Goal: Information Seeking & Learning: Learn about a topic

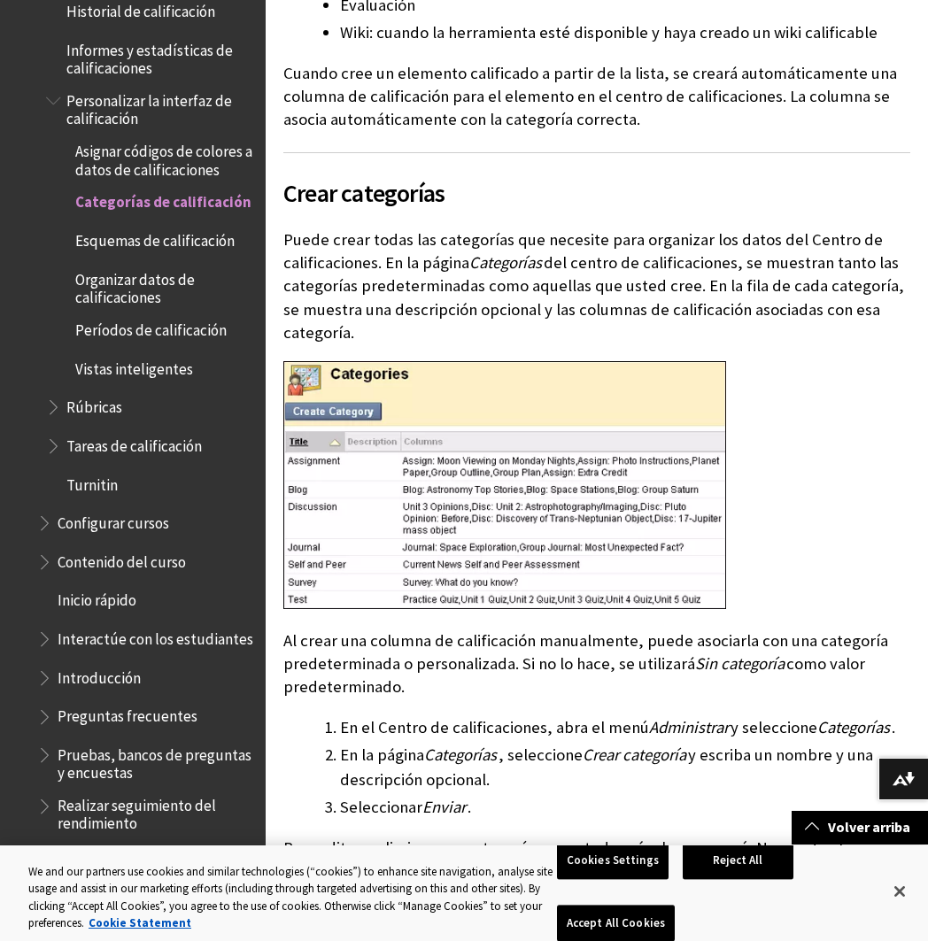
scroll to position [2297, 0]
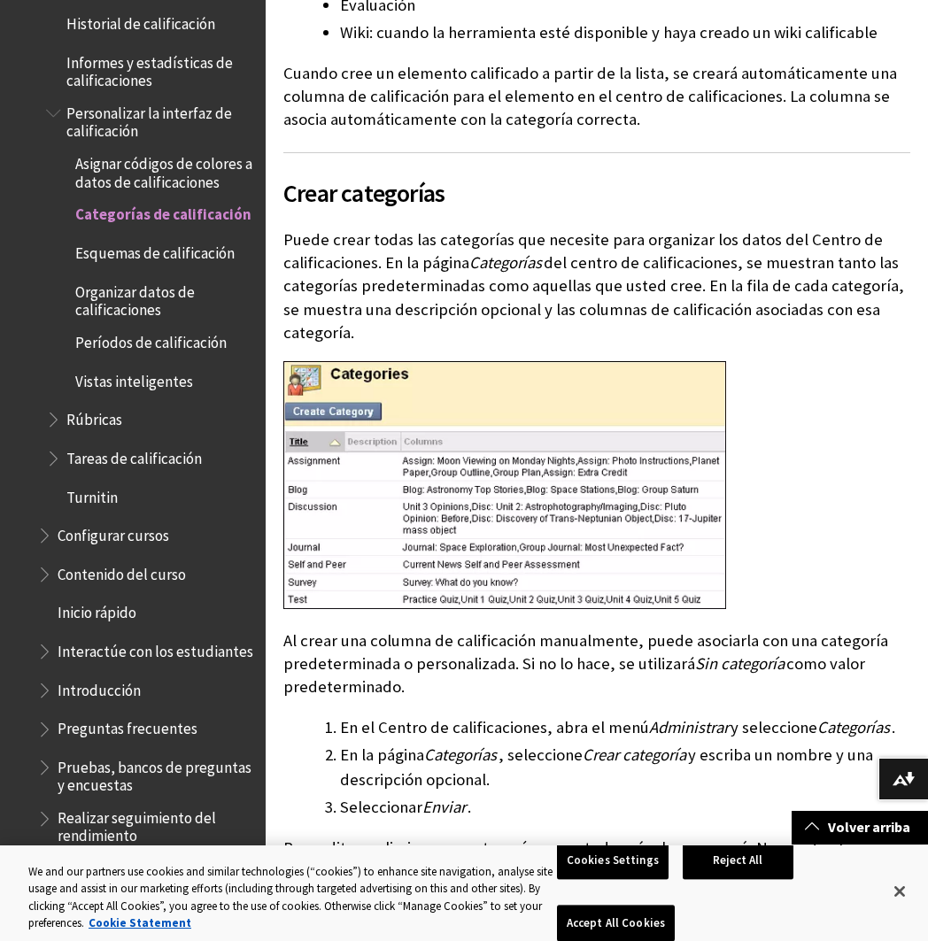
click at [115, 277] on span "Organizar datos de calificaciones" at bounding box center [164, 298] width 178 height 42
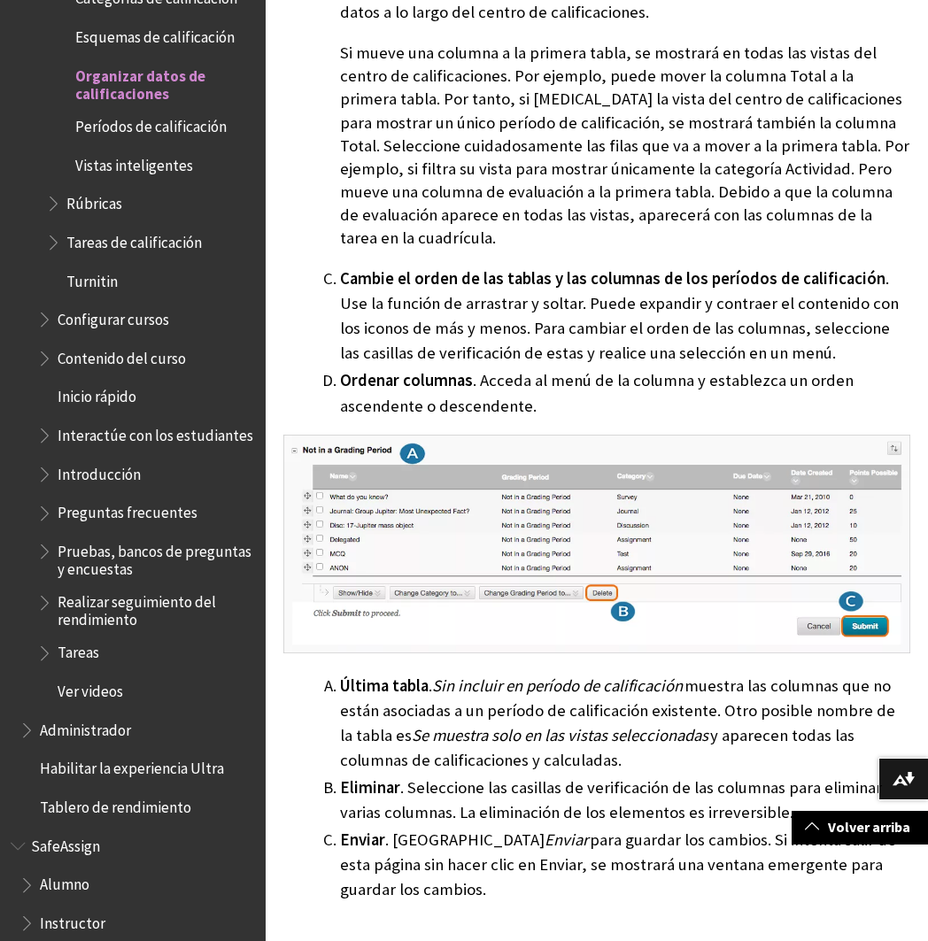
scroll to position [3414, 0]
click at [38, 305] on span "Book outline for Blackboard Learn Help" at bounding box center [46, 316] width 19 height 22
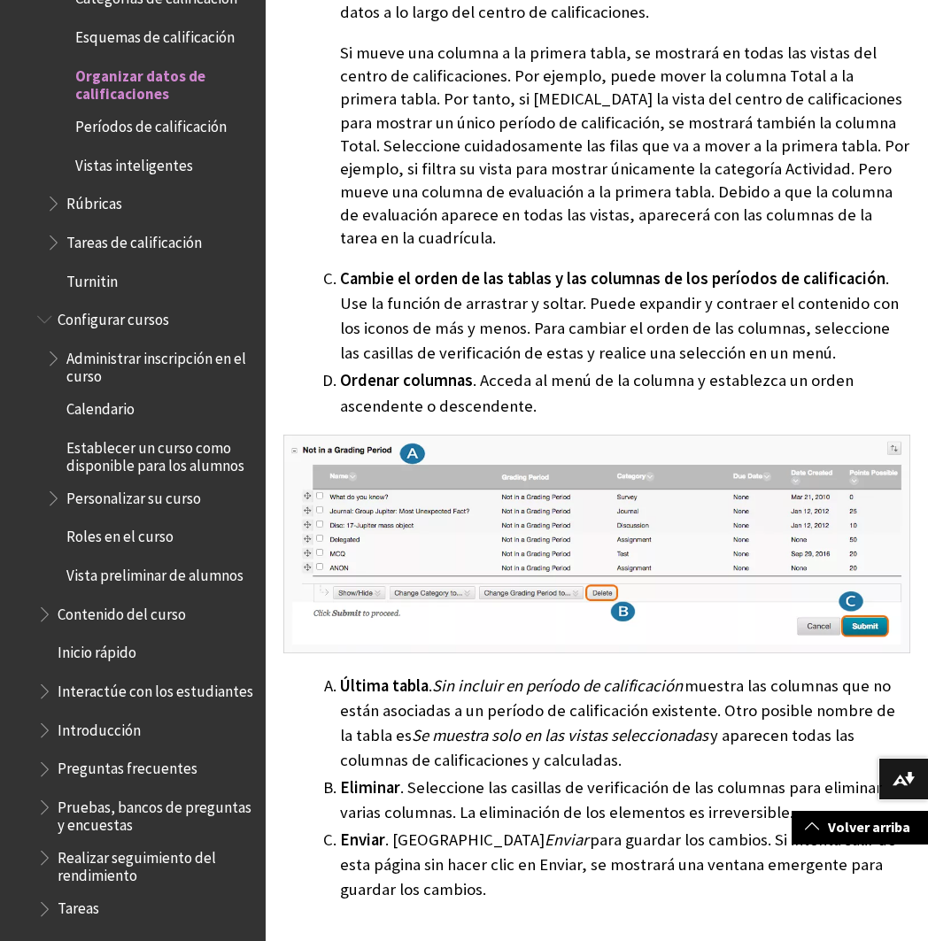
click at [101, 483] on span "Personalizar su curso" at bounding box center [133, 495] width 135 height 24
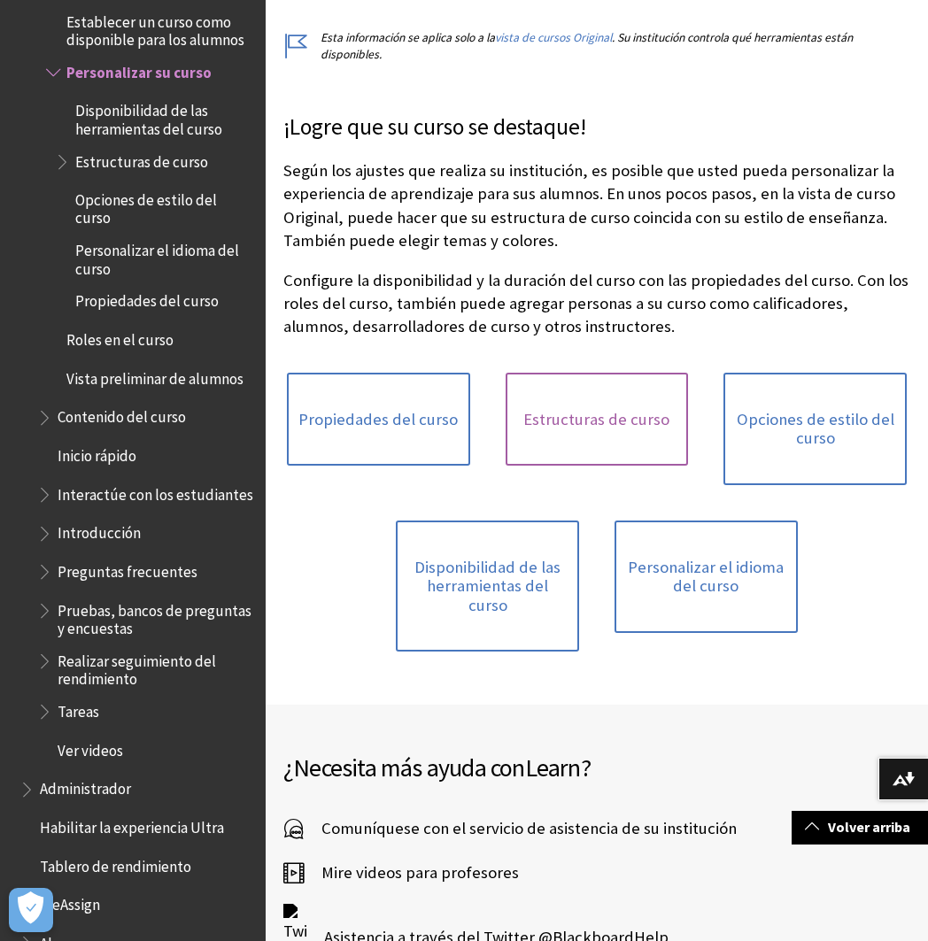
scroll to position [338, 0]
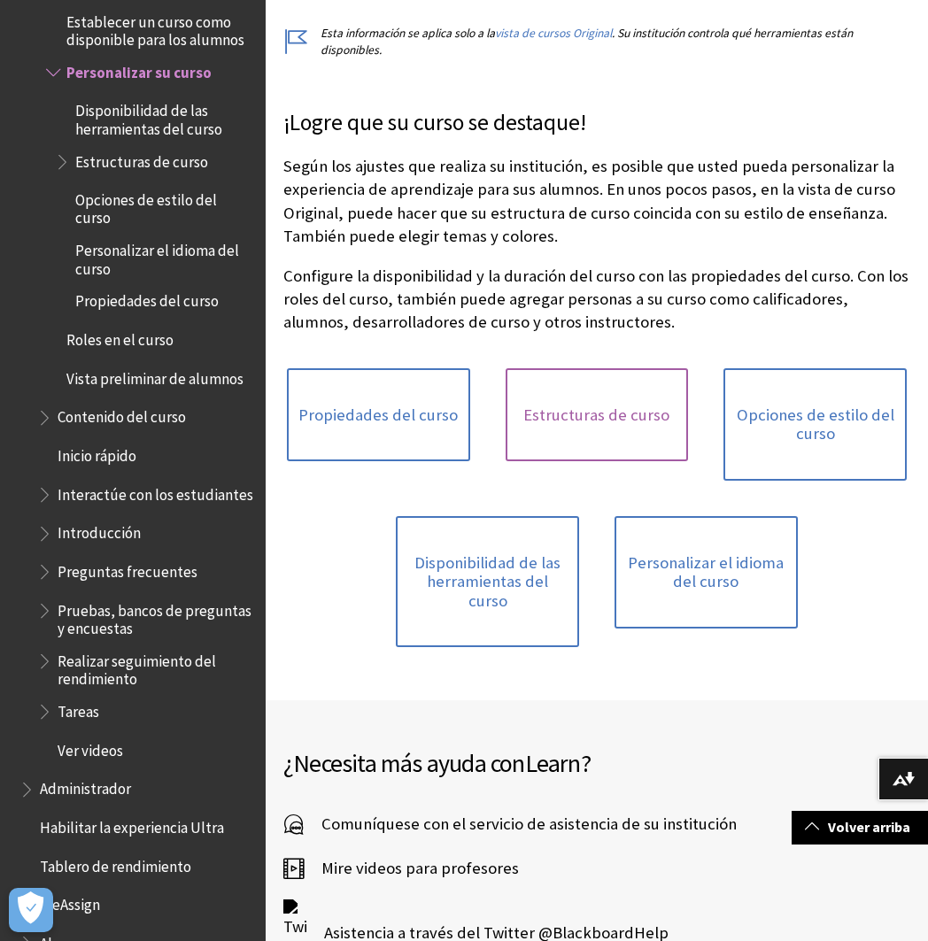
click at [588, 423] on link "Estructuras de curso" at bounding box center [597, 415] width 183 height 94
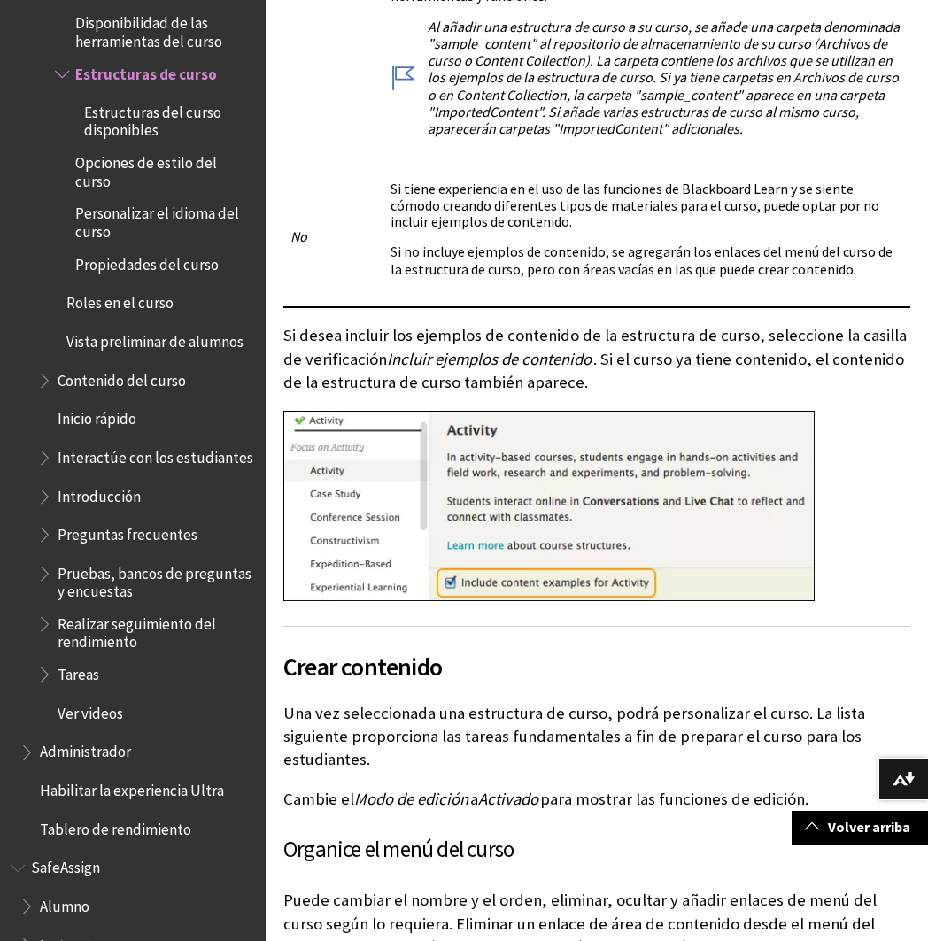
scroll to position [4535, 0]
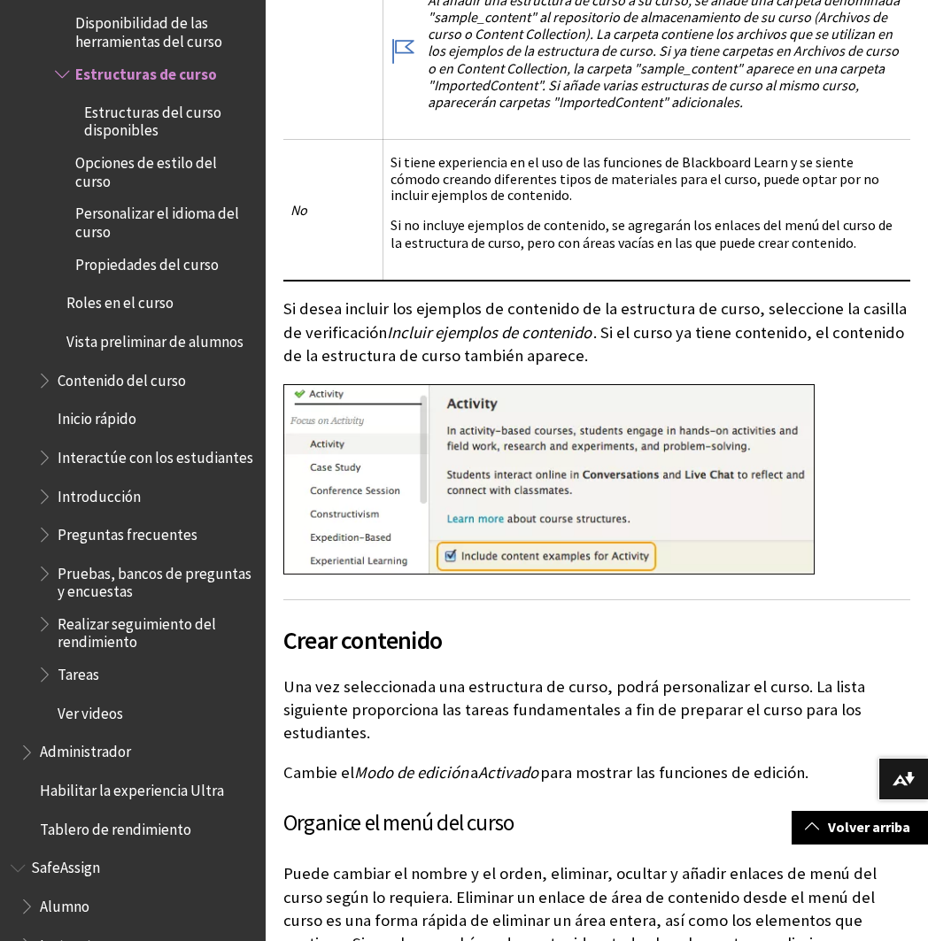
click at [112, 520] on span "Preguntas frecuentes" at bounding box center [128, 532] width 140 height 24
click at [97, 520] on span "Preguntas frecuentes" at bounding box center [133, 532] width 150 height 24
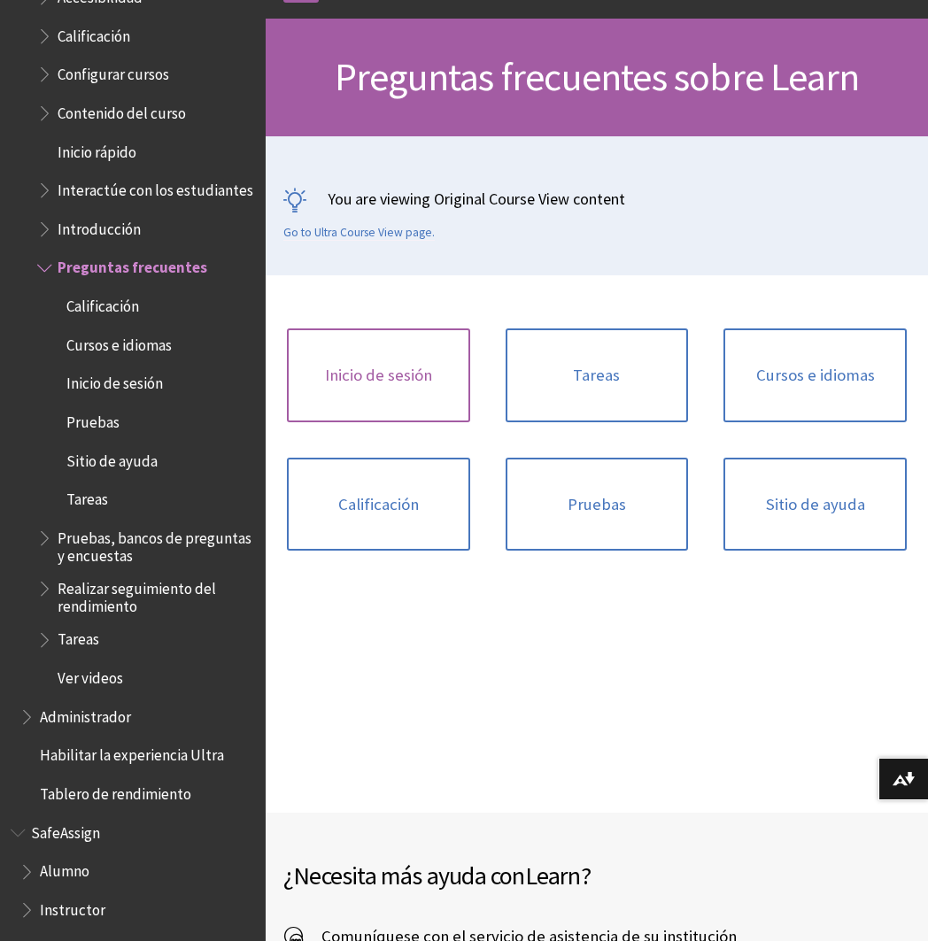
scroll to position [191, 0]
click at [376, 486] on link "Calificación" at bounding box center [378, 505] width 183 height 94
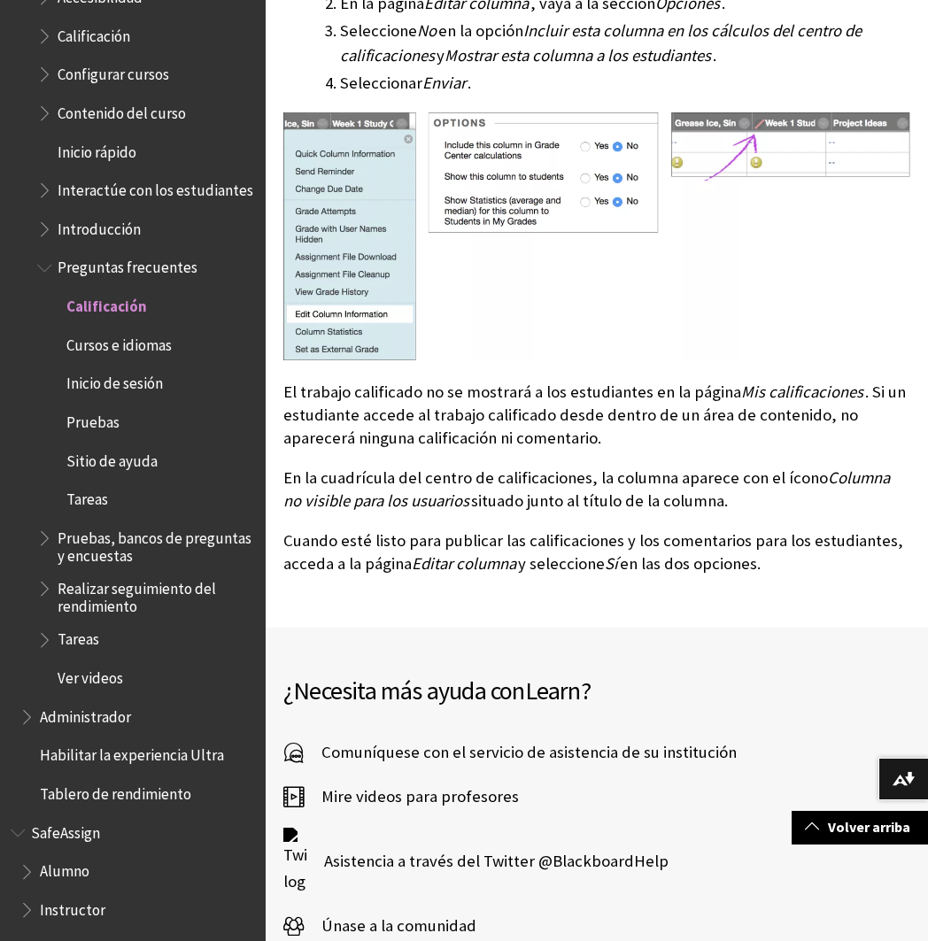
scroll to position [1906, 0]
